Goal: Complete application form

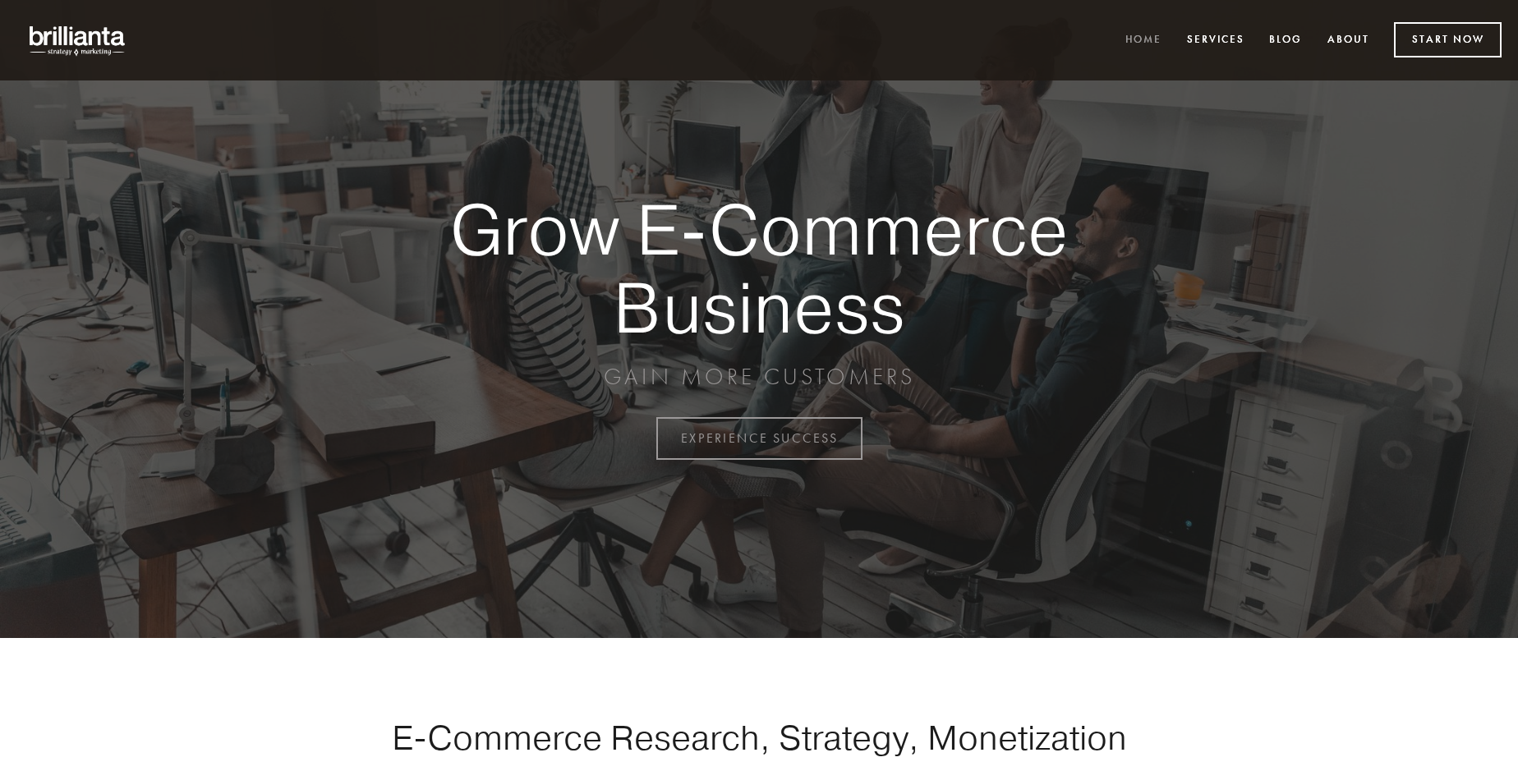
scroll to position [4306, 0]
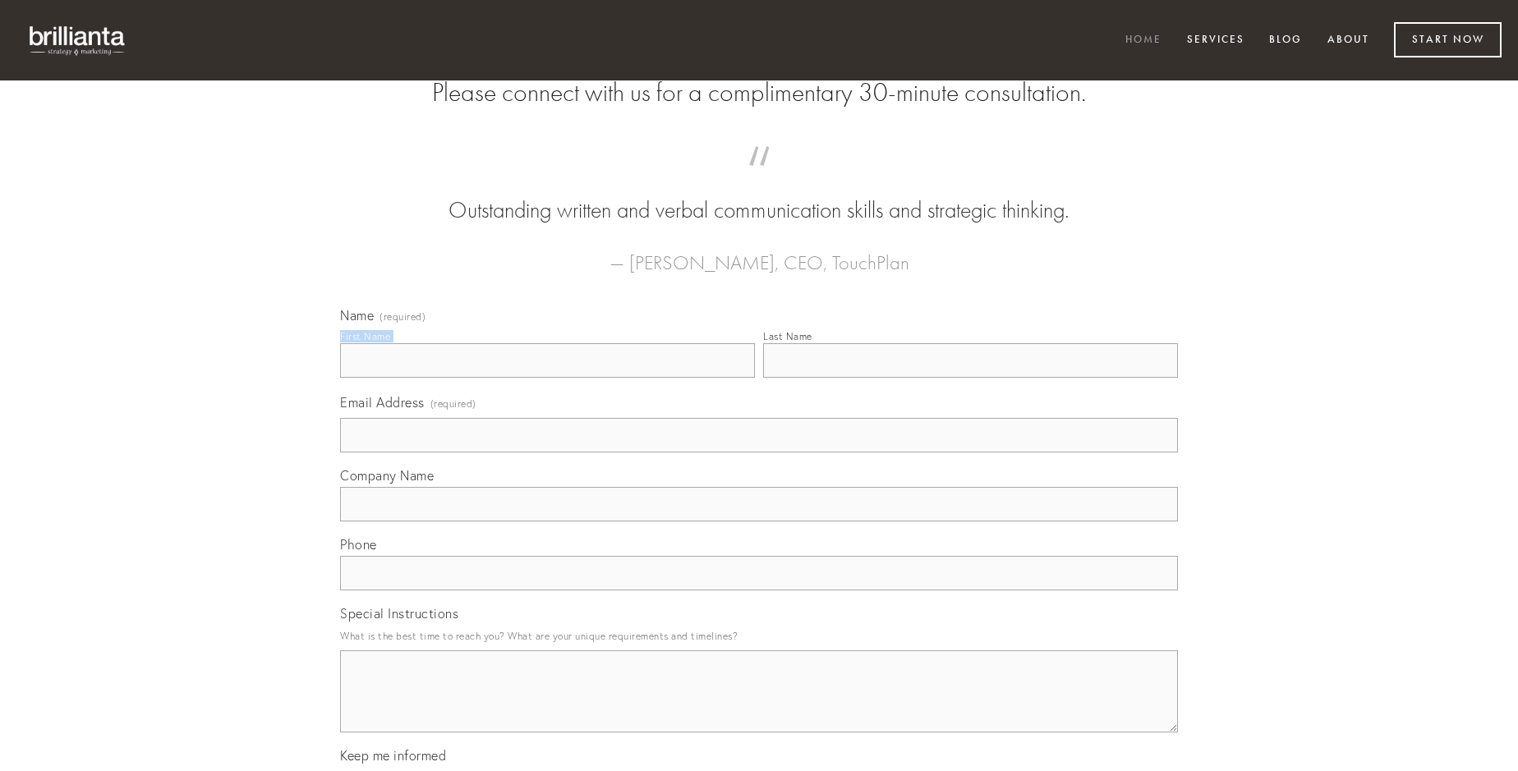
type input "[PERSON_NAME]"
click at [970, 378] on input "Last Name" at bounding box center [970, 360] width 415 height 34
type input "[PERSON_NAME]"
click at [759, 453] on input "Email Address (required)" at bounding box center [759, 435] width 838 height 34
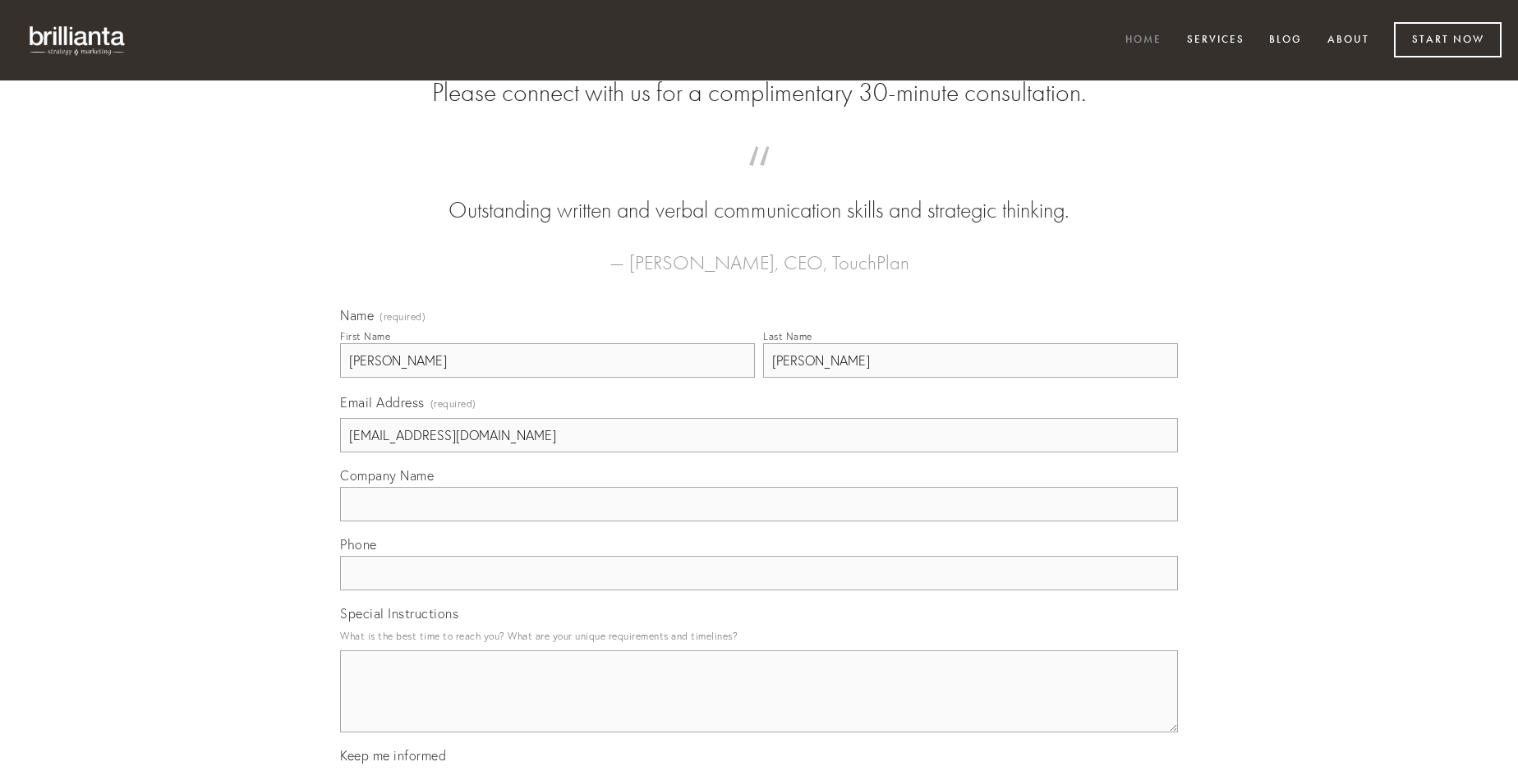
type input "[EMAIL_ADDRESS][DOMAIN_NAME]"
click at [759, 522] on input "Company Name" at bounding box center [759, 504] width 838 height 34
type input "sollicito"
click at [759, 591] on input "text" at bounding box center [759, 573] width 838 height 34
click at [759, 706] on textarea "Special Instructions" at bounding box center [759, 692] width 838 height 82
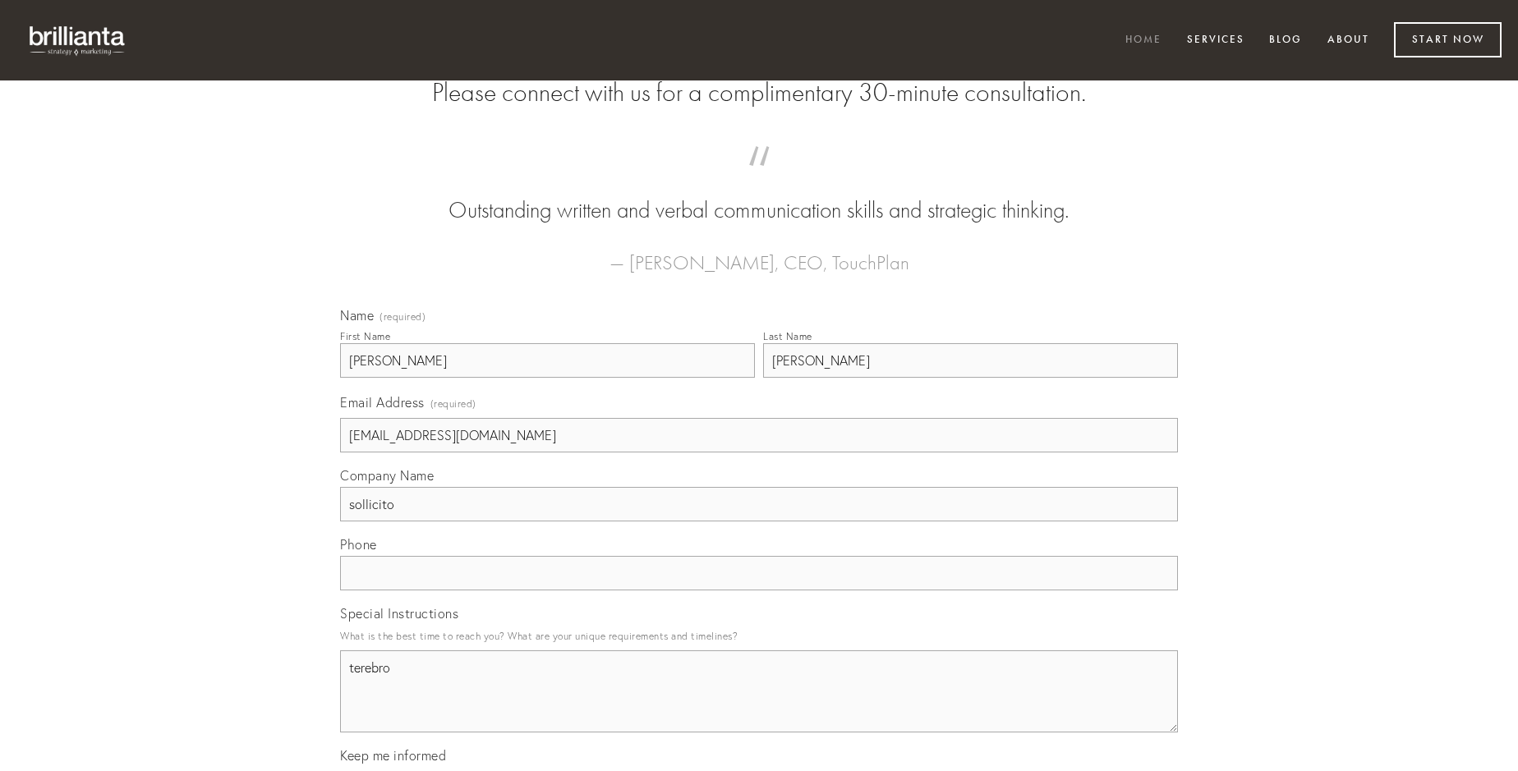
type textarea "terebro"
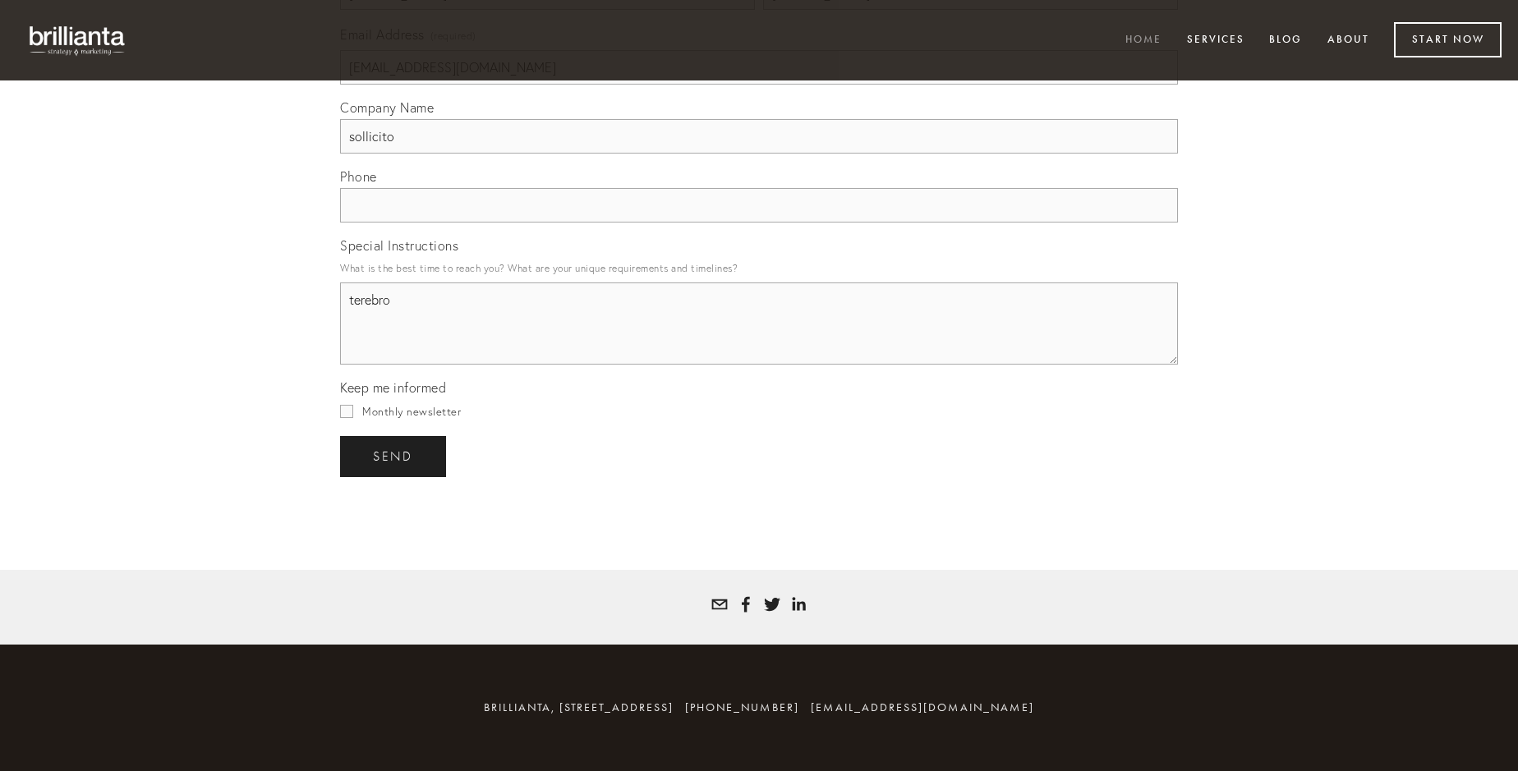
click at [394, 456] on span "send" at bounding box center [393, 456] width 40 height 15
